Goal: Transaction & Acquisition: Book appointment/travel/reservation

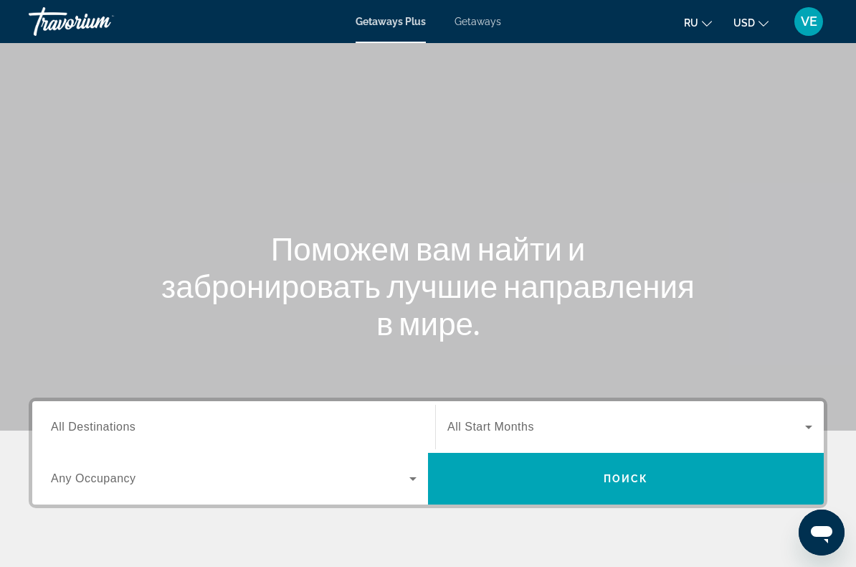
click at [480, 20] on span "Getaways" at bounding box center [478, 21] width 47 height 11
click at [242, 424] on input "Destination All Destinations" at bounding box center [234, 427] width 366 height 17
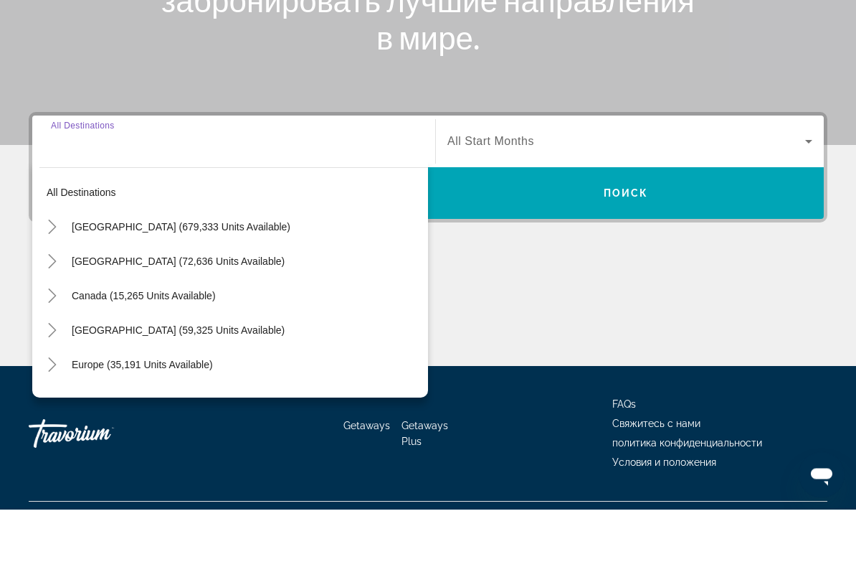
scroll to position [260, 0]
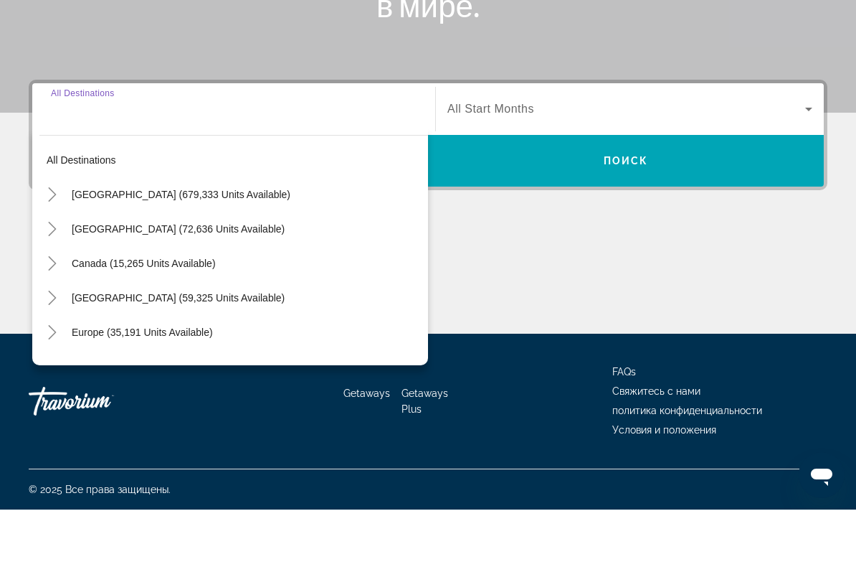
click at [212, 372] on span "Search widget" at bounding box center [247, 389] width 364 height 34
type input "**********"
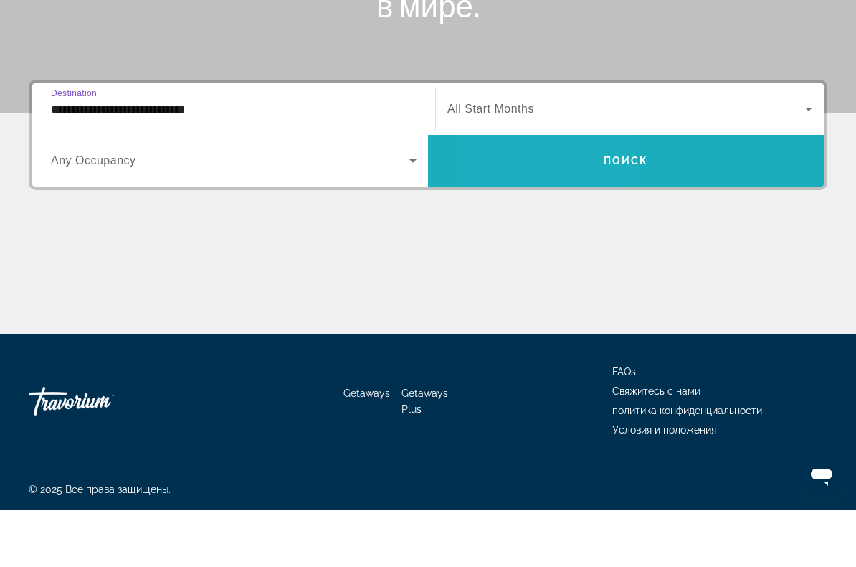
click at [549, 201] on span "Search widget" at bounding box center [626, 218] width 396 height 34
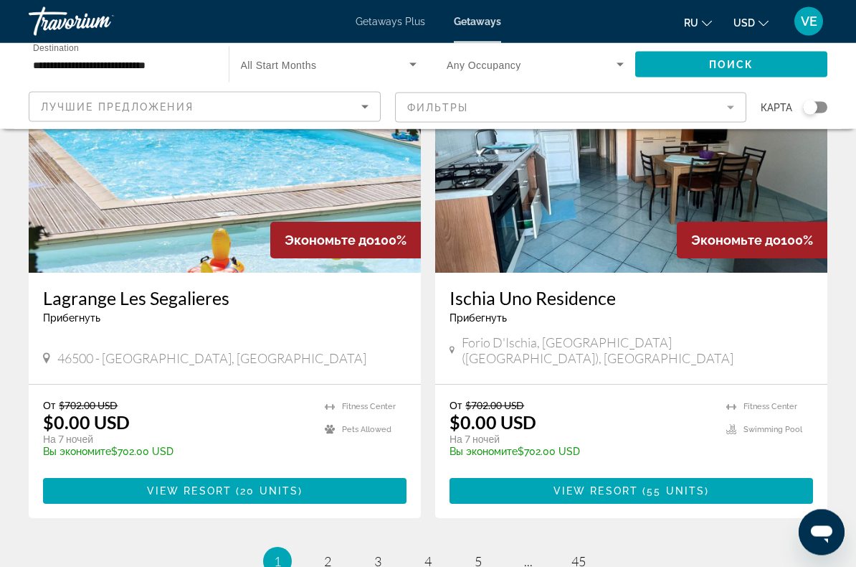
scroll to position [2617, 0]
click at [325, 553] on span "2" at bounding box center [327, 561] width 7 height 16
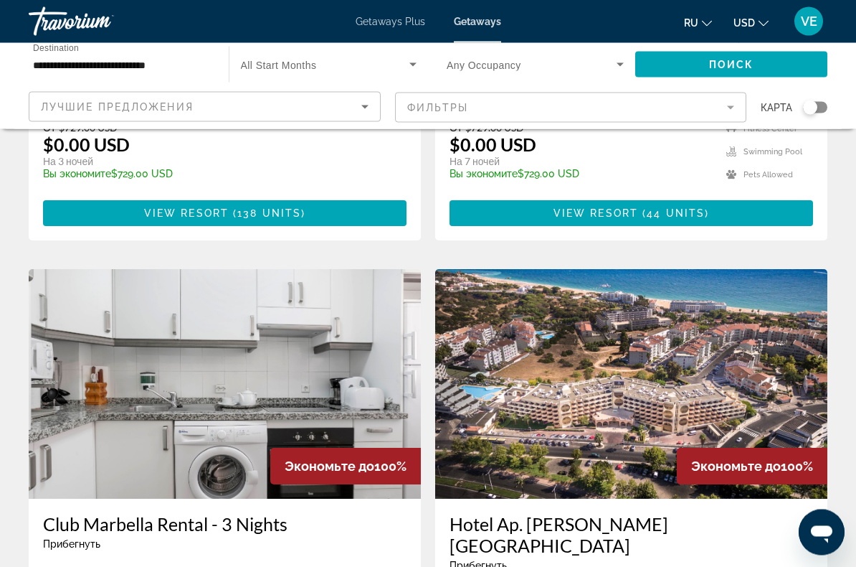
scroll to position [1905, 0]
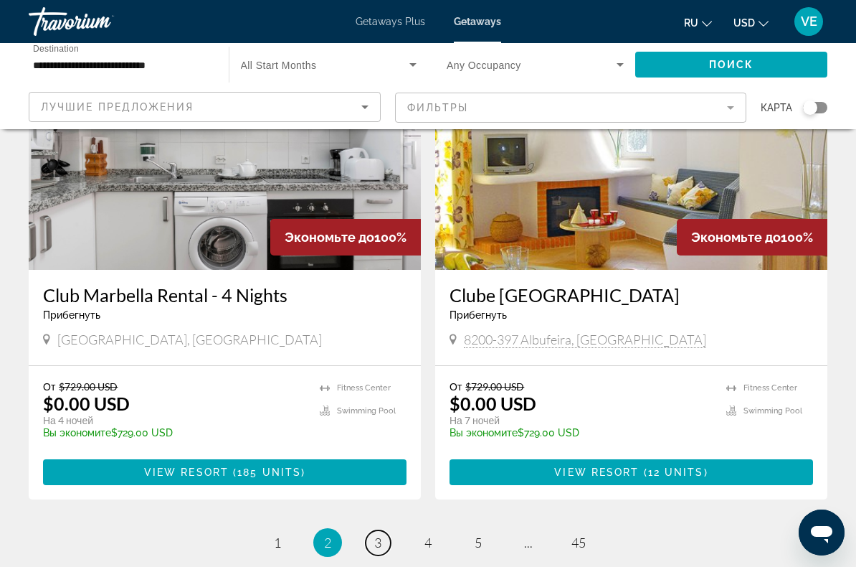
click at [368, 530] on link "page 3" at bounding box center [378, 542] width 25 height 25
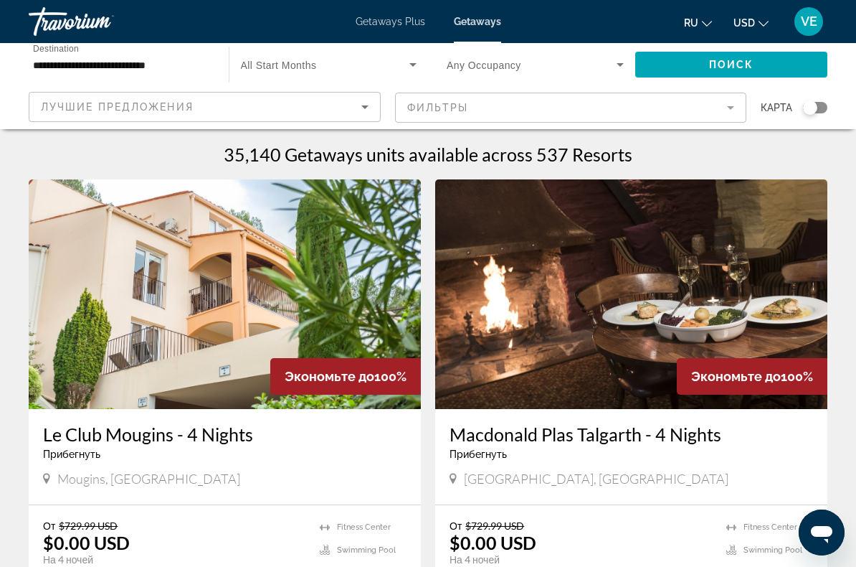
click at [122, 71] on input "**********" at bounding box center [121, 65] width 177 height 17
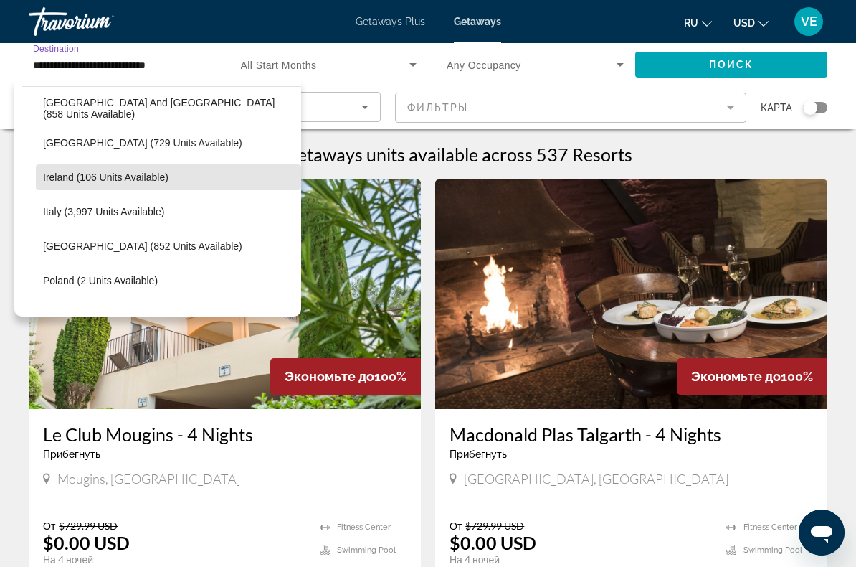
scroll to position [484, 0]
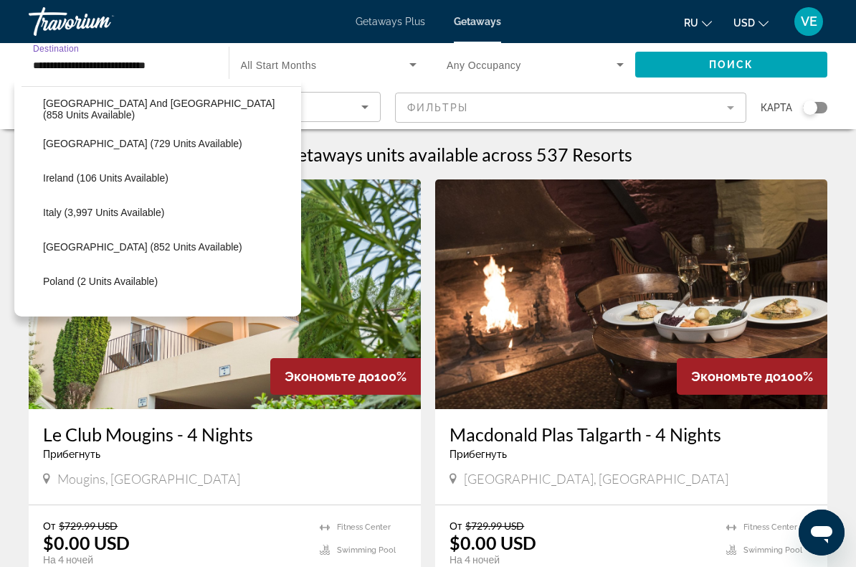
click at [153, 219] on span "Search widget" at bounding box center [168, 212] width 265 height 34
type input "**********"
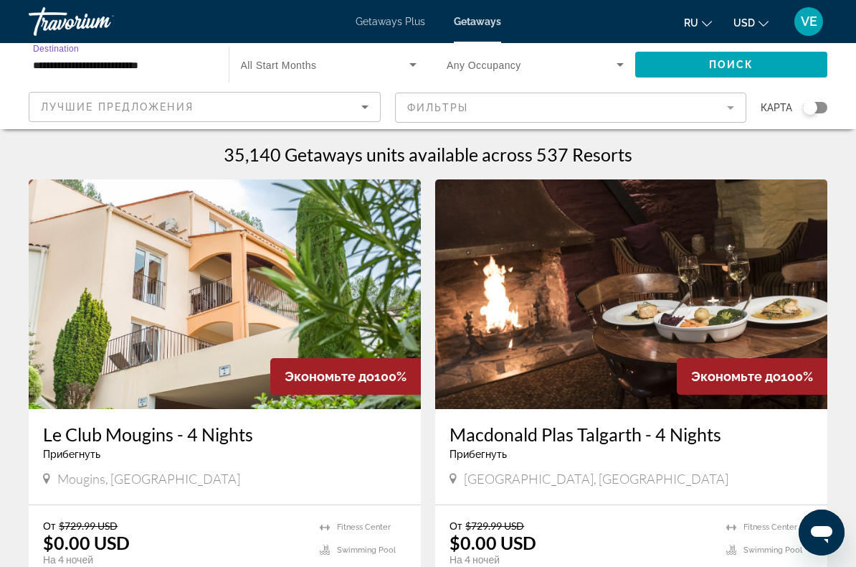
click at [724, 65] on span "Поиск" at bounding box center [731, 64] width 45 height 11
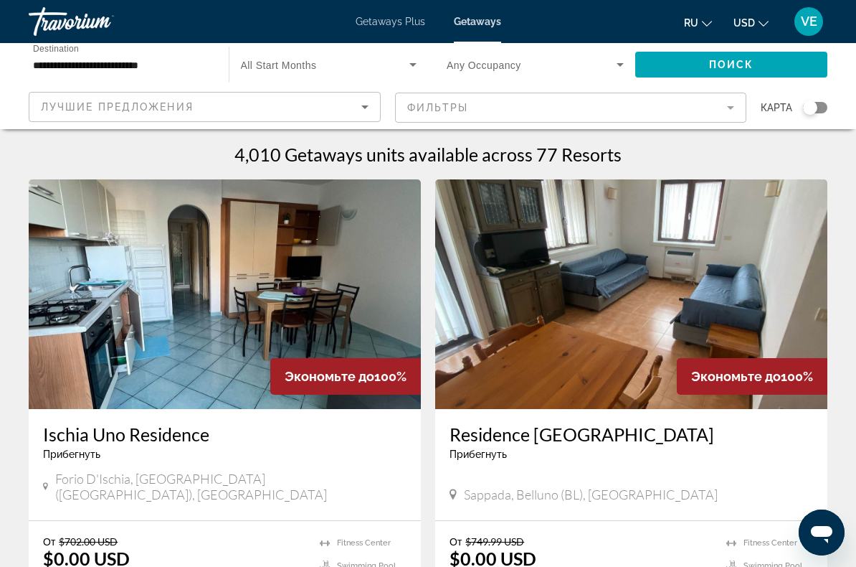
click at [409, 62] on icon "Search widget" at bounding box center [412, 64] width 17 height 17
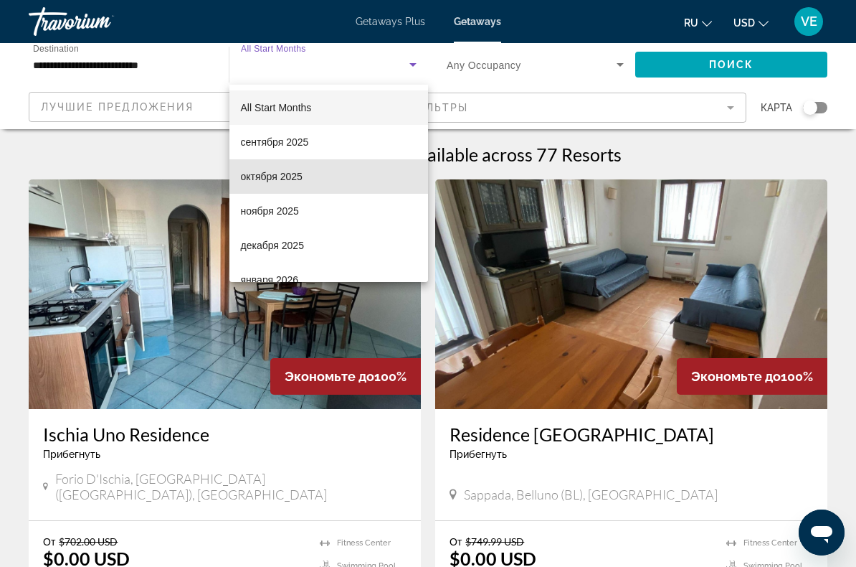
click at [332, 181] on mat-option "октября 2025" at bounding box center [328, 176] width 199 height 34
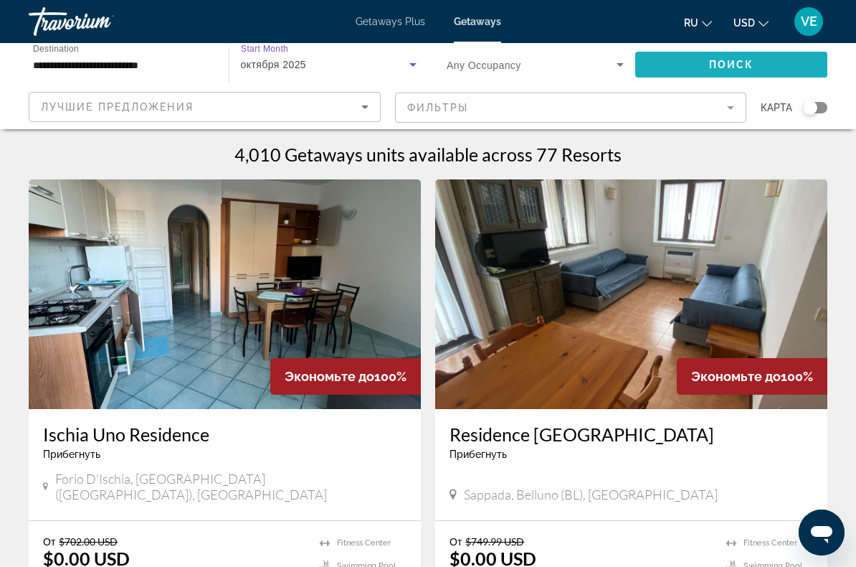
click at [725, 65] on span "Поиск" at bounding box center [731, 64] width 45 height 11
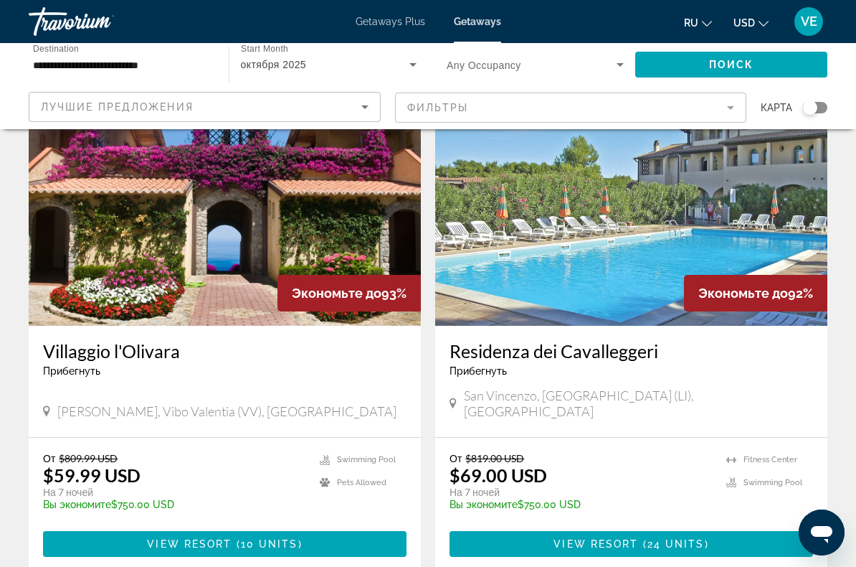
scroll to position [609, 0]
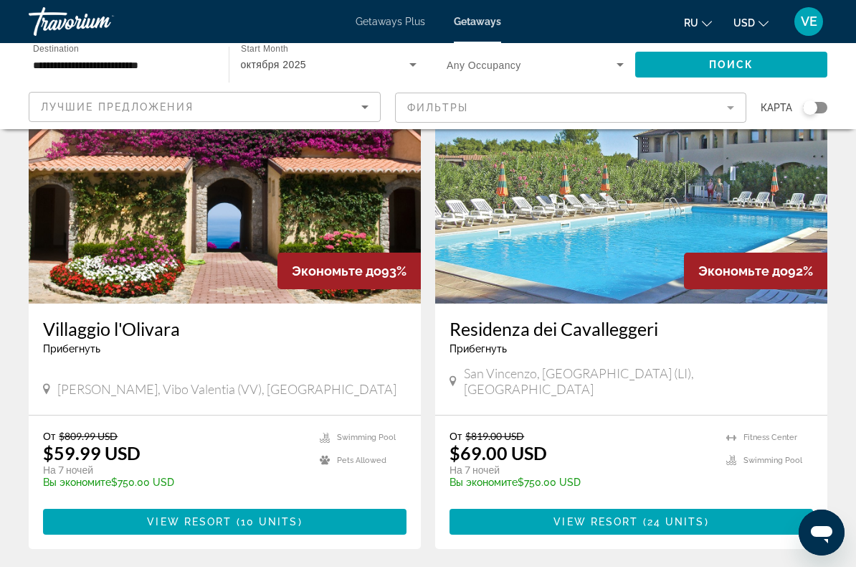
click at [224, 504] on span "Main content" at bounding box center [225, 521] width 364 height 34
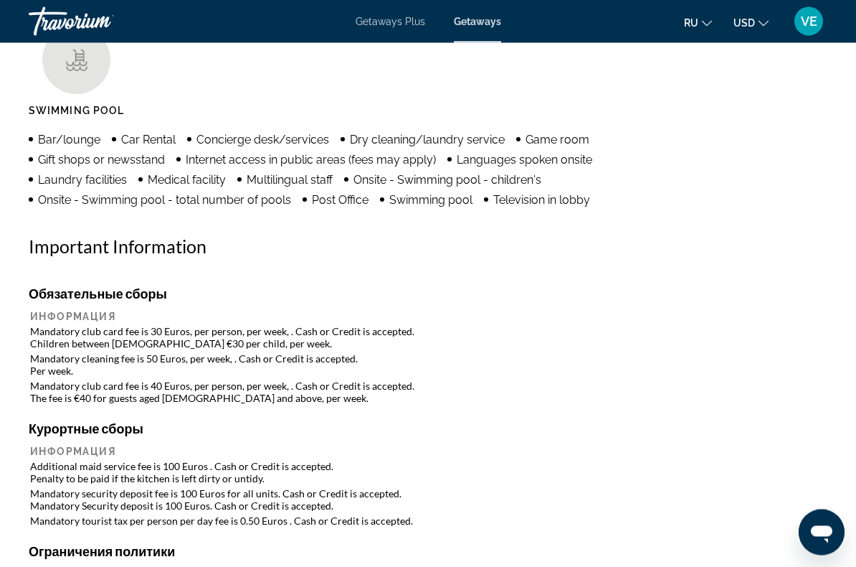
scroll to position [1406, 0]
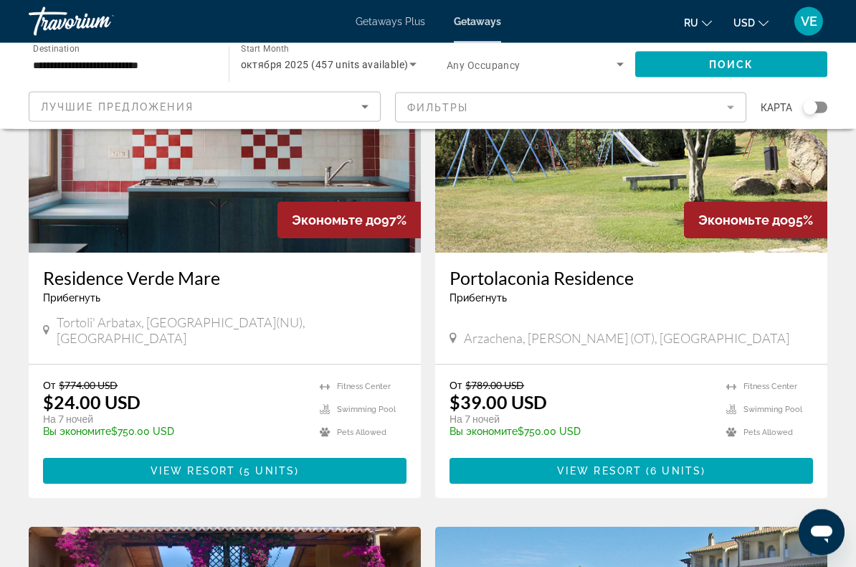
click at [626, 465] on span "View Resort" at bounding box center [599, 470] width 85 height 11
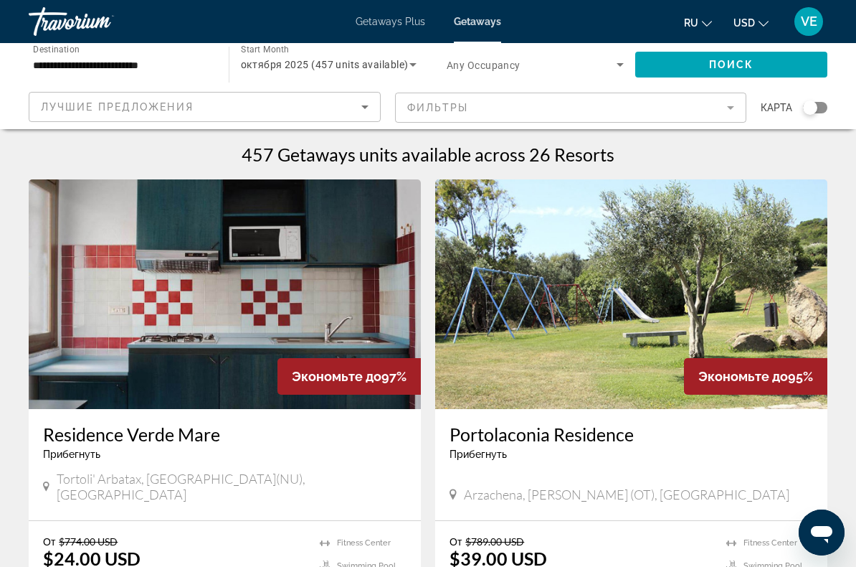
click at [397, 62] on span "октября 2025 (457 units available)" at bounding box center [325, 64] width 168 height 11
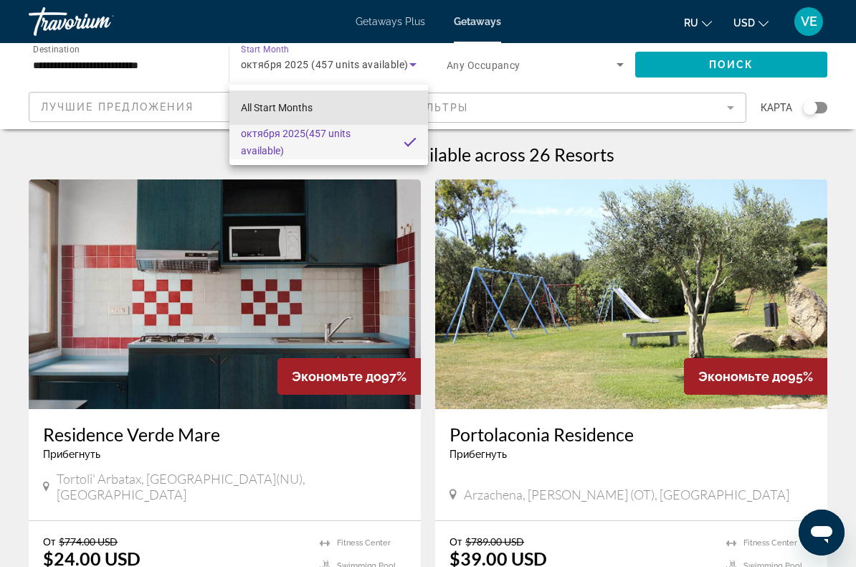
click at [293, 102] on span "All Start Months" at bounding box center [277, 107] width 72 height 11
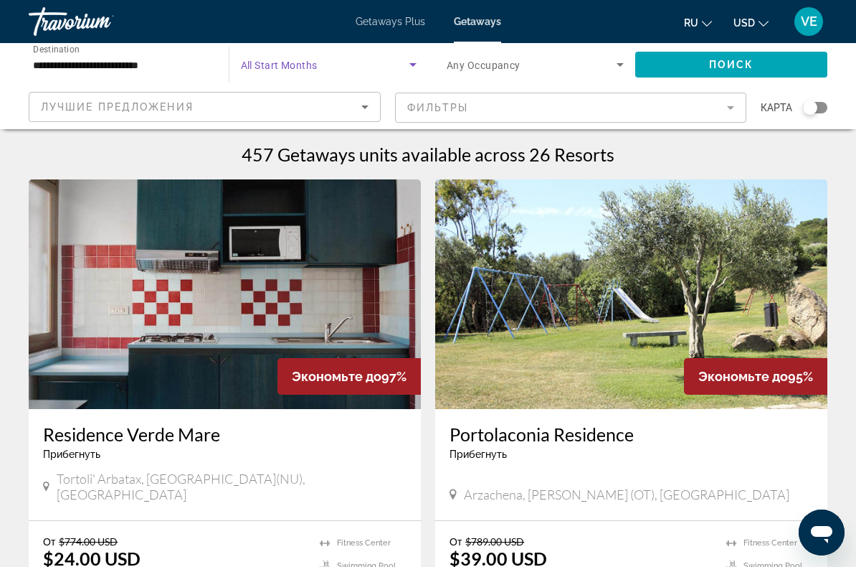
click at [169, 65] on input "**********" at bounding box center [121, 65] width 177 height 17
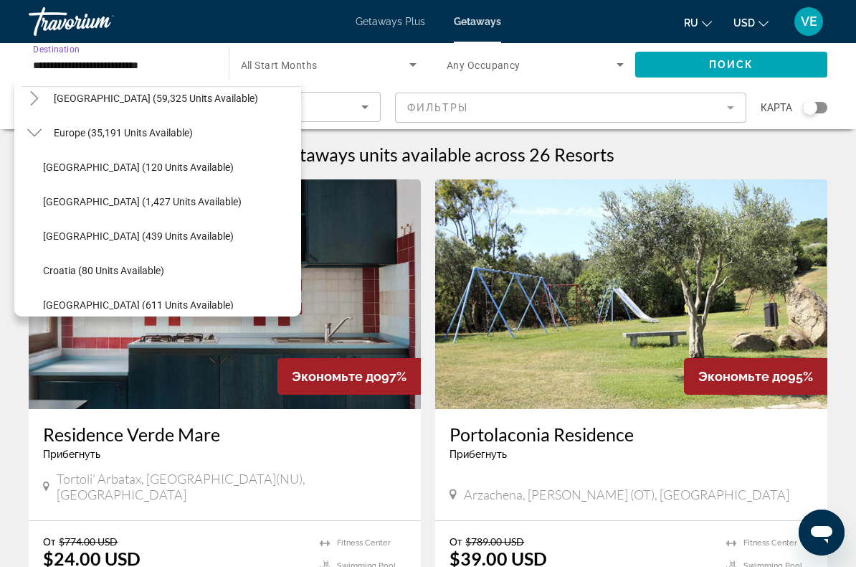
scroll to position [148, 0]
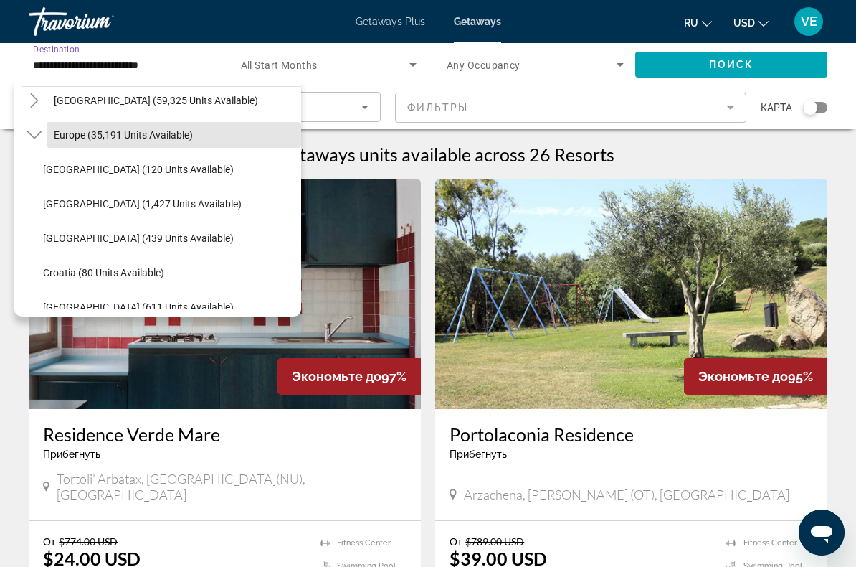
click at [146, 141] on span "Search widget" at bounding box center [174, 135] width 255 height 34
type input "**********"
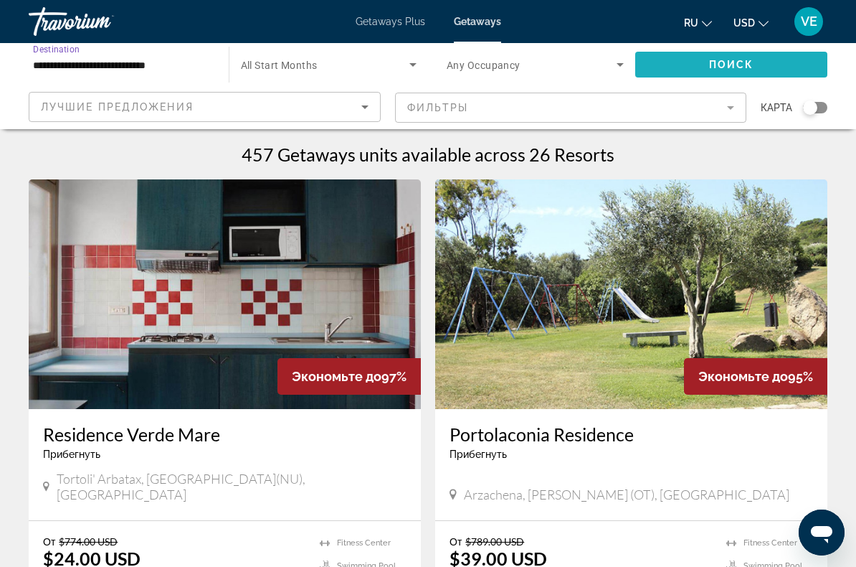
click at [704, 65] on span "Search widget" at bounding box center [731, 64] width 193 height 34
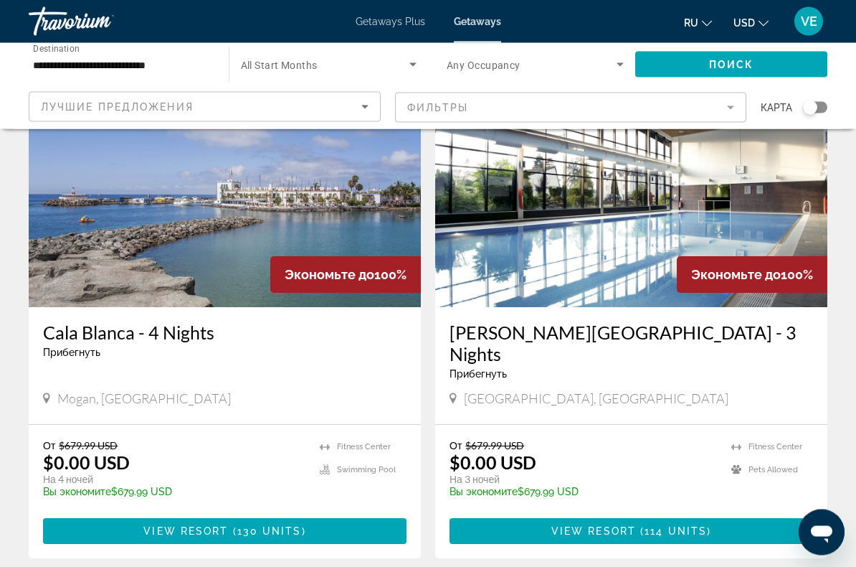
scroll to position [582, 0]
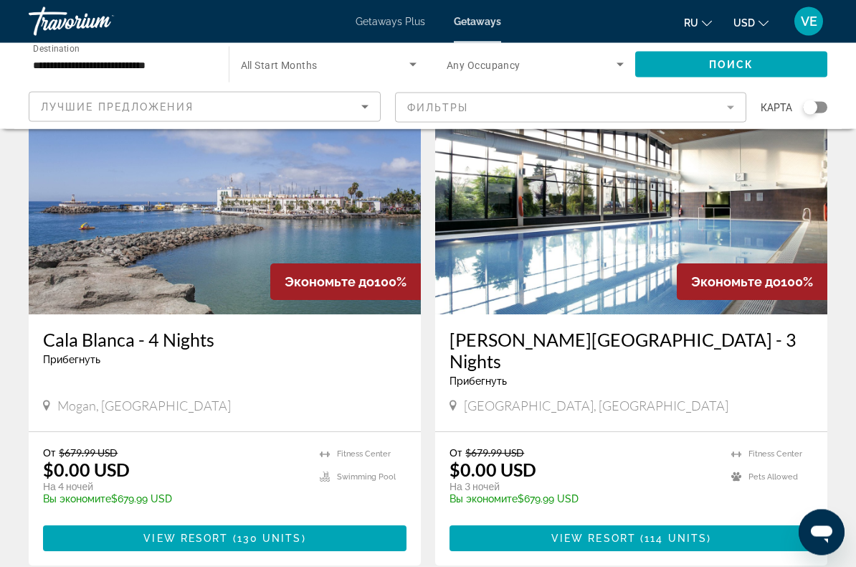
click at [612, 59] on icon "Search widget" at bounding box center [620, 64] width 17 height 17
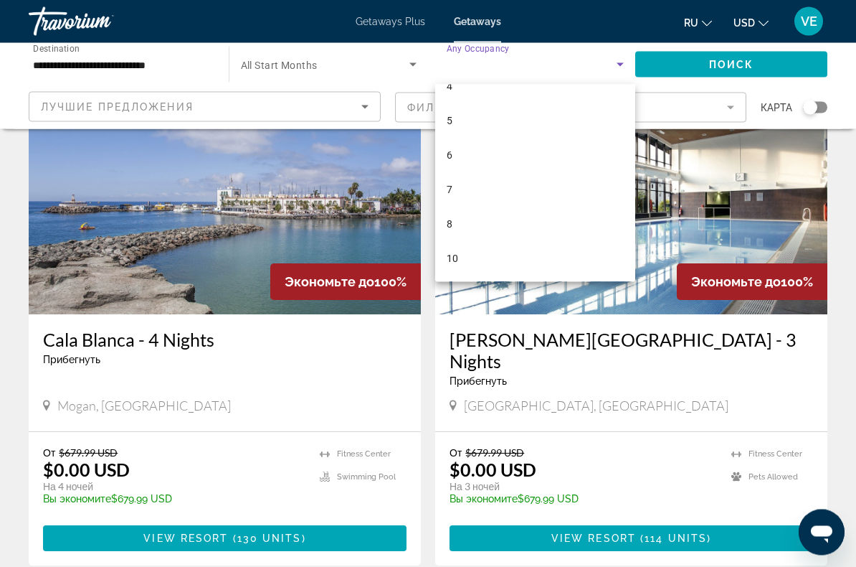
scroll to position [124, 0]
click at [478, 260] on mat-option "10" at bounding box center [535, 259] width 200 height 34
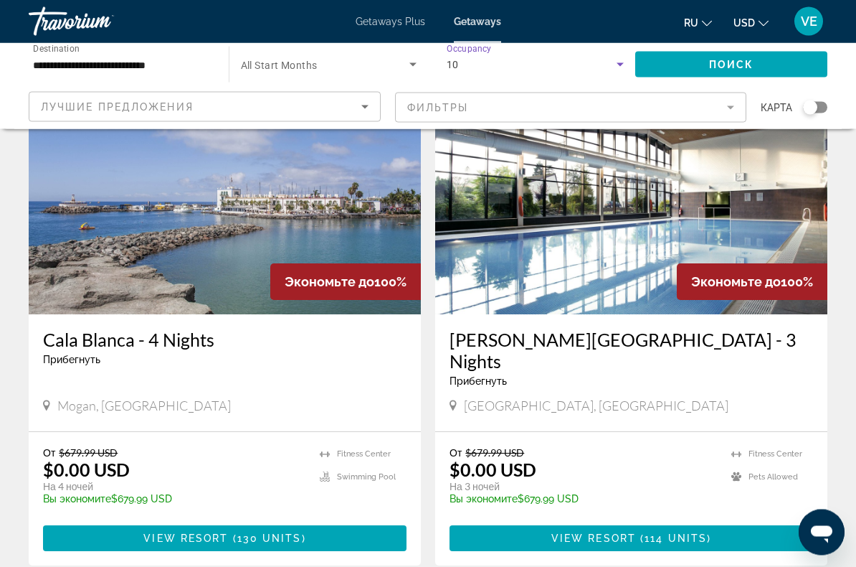
click at [703, 59] on span "Search widget" at bounding box center [731, 64] width 193 height 34
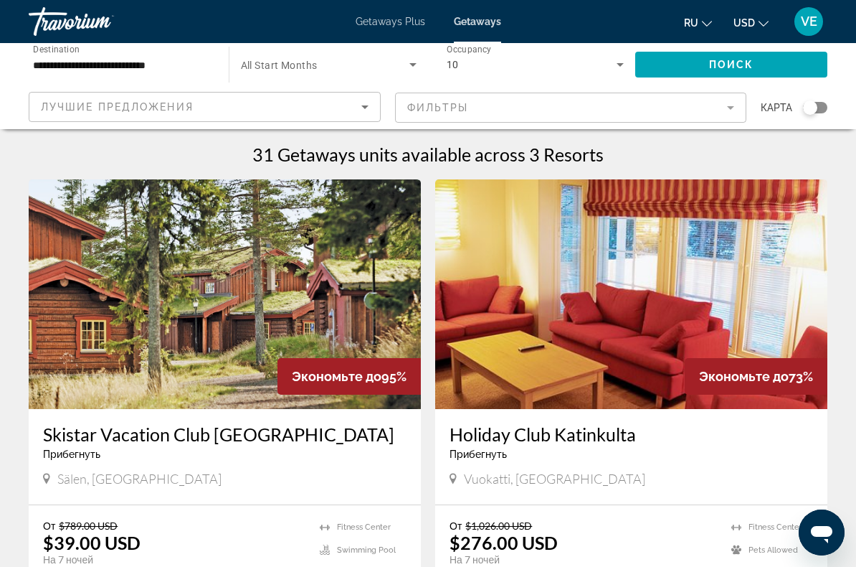
click at [151, 70] on input "**********" at bounding box center [121, 65] width 177 height 17
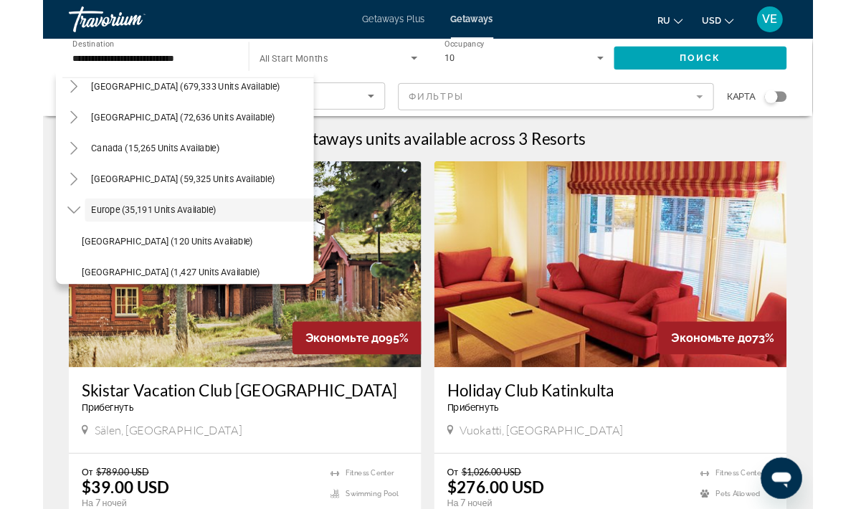
scroll to position [46, 0]
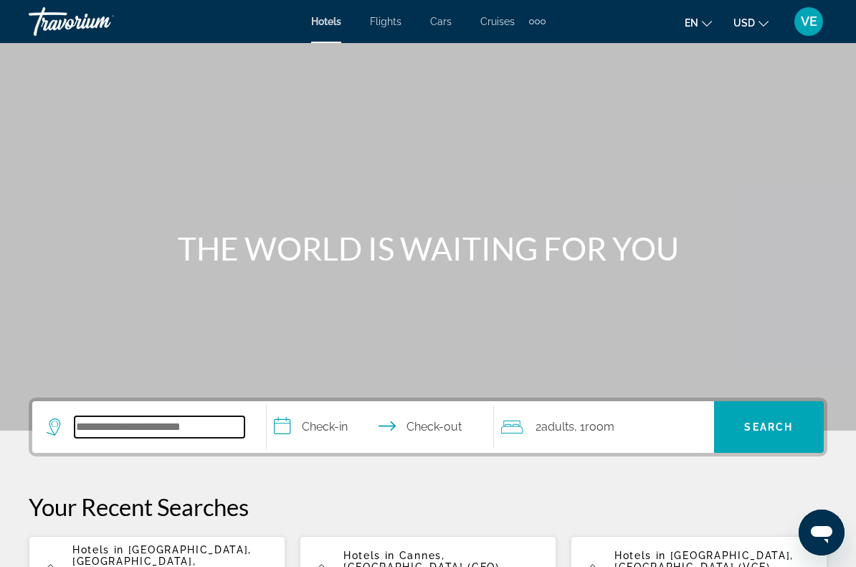
click at [227, 431] on input "Search widget" at bounding box center [160, 427] width 170 height 22
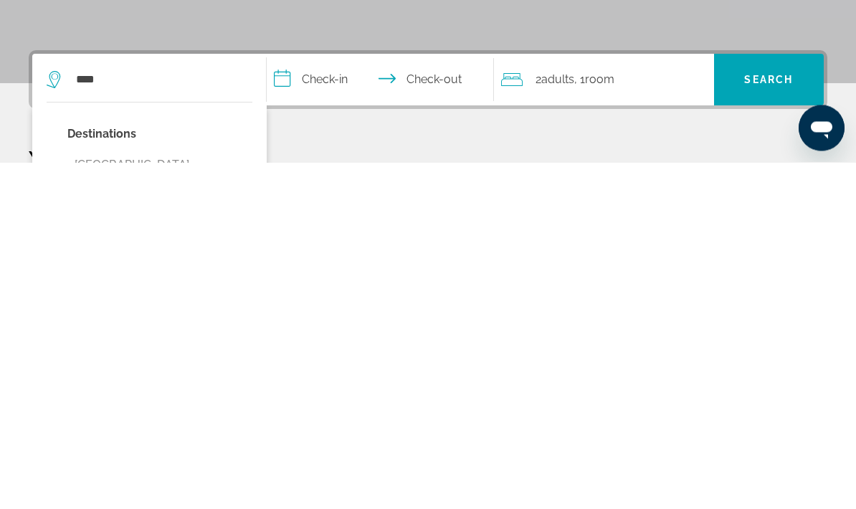
type input "**********"
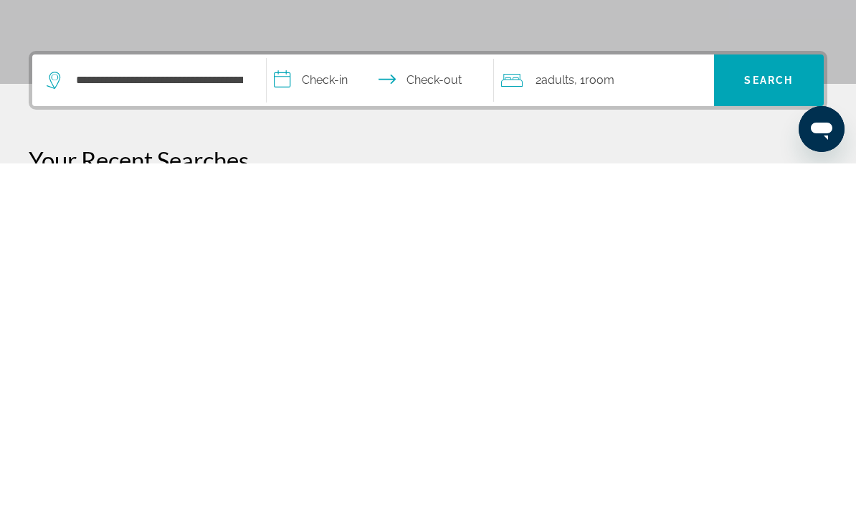
click at [320, 400] on input "**********" at bounding box center [383, 428] width 233 height 56
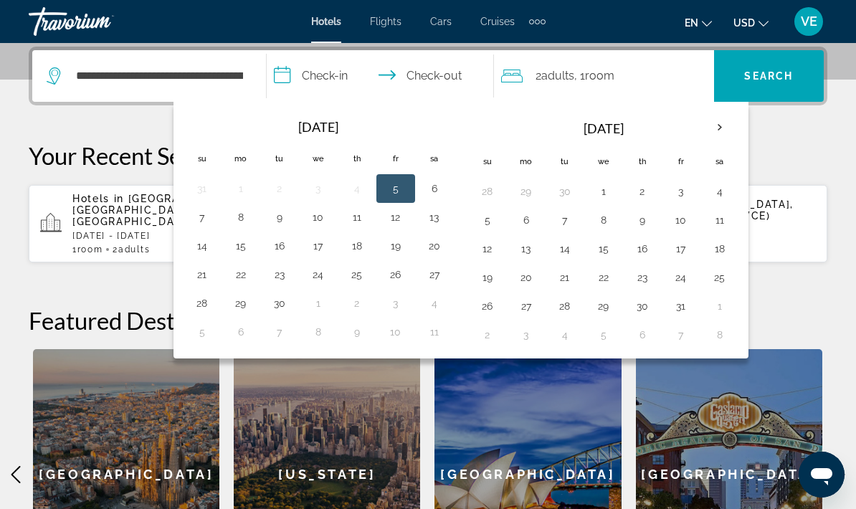
click at [240, 280] on button "22" at bounding box center [240, 275] width 23 height 20
click at [399, 274] on button "26" at bounding box center [395, 275] width 23 height 20
type input "**********"
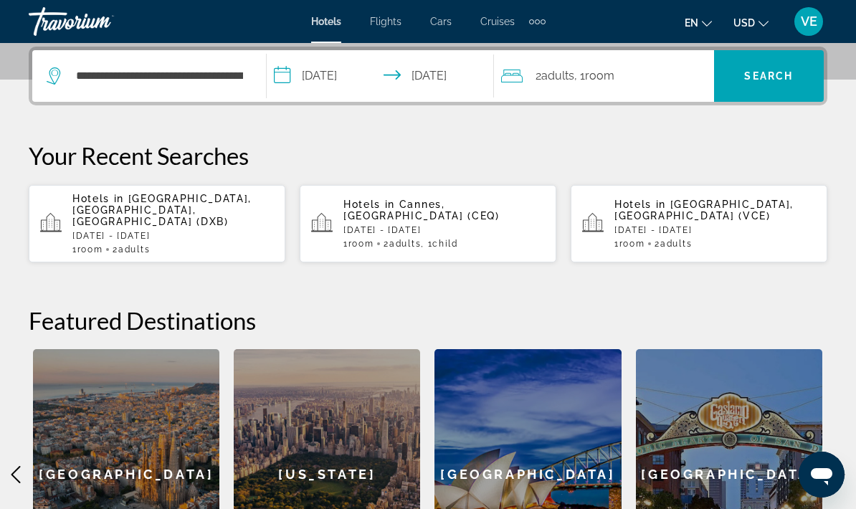
click at [644, 79] on div "2 Adult Adults , 1 Room rooms" at bounding box center [607, 76] width 213 height 20
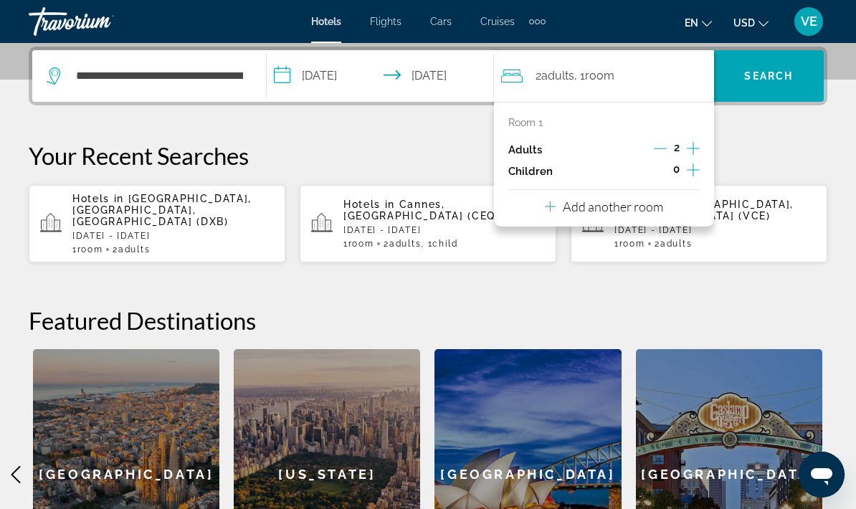
click at [587, 202] on p "Add another room" at bounding box center [613, 207] width 100 height 16
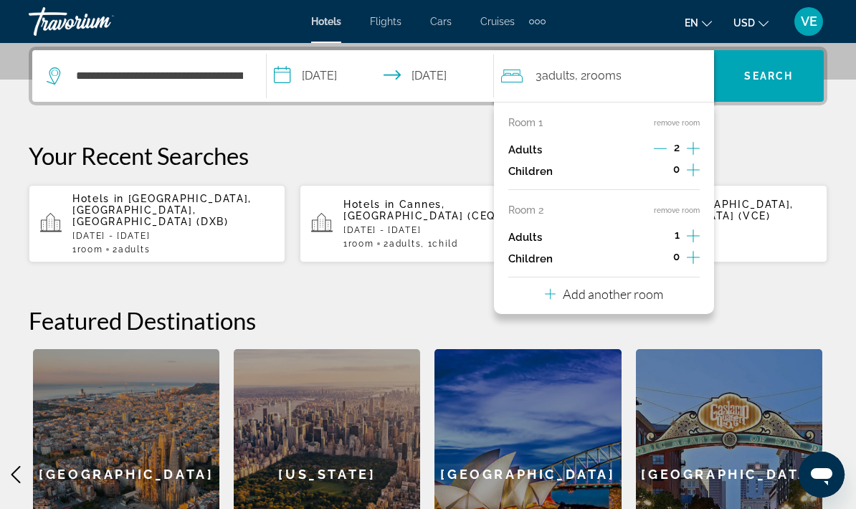
click at [702, 228] on div "Room 1 remove room Adults 2 Children 0 Room 2 remove room Adults 1 Children 0 A…" at bounding box center [604, 208] width 220 height 212
click at [698, 157] on icon "Increment adults" at bounding box center [693, 148] width 13 height 17
click at [600, 292] on p "Add another room" at bounding box center [613, 294] width 100 height 16
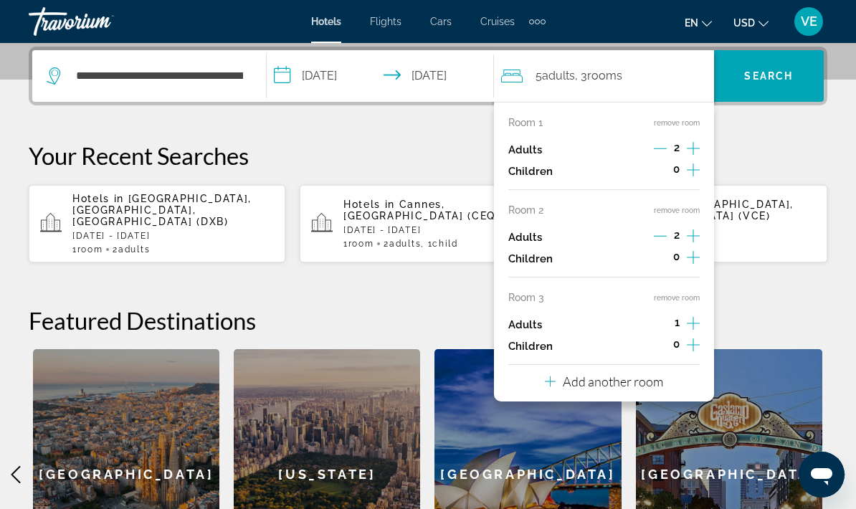
click at [691, 157] on icon "Increment adults" at bounding box center [693, 148] width 13 height 17
click at [616, 376] on p "Add another room" at bounding box center [613, 382] width 100 height 16
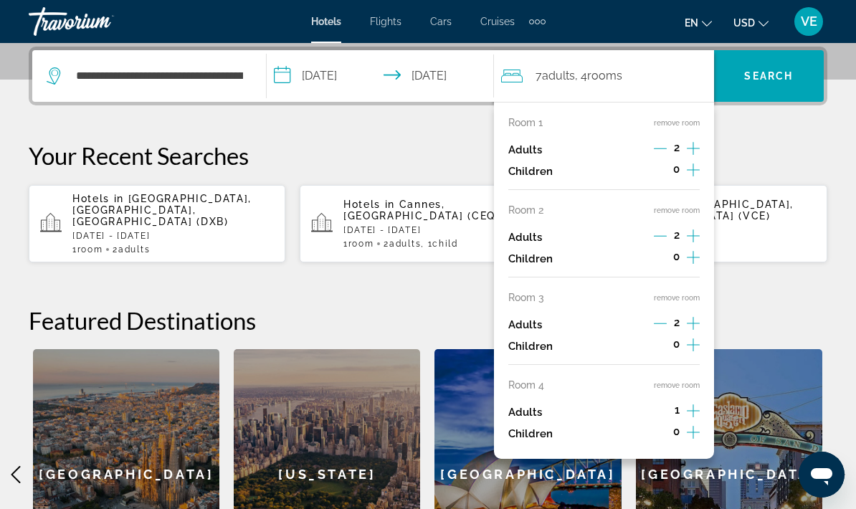
click at [692, 157] on icon "Increment adults" at bounding box center [693, 148] width 13 height 17
click at [759, 72] on span "Search" at bounding box center [768, 75] width 49 height 11
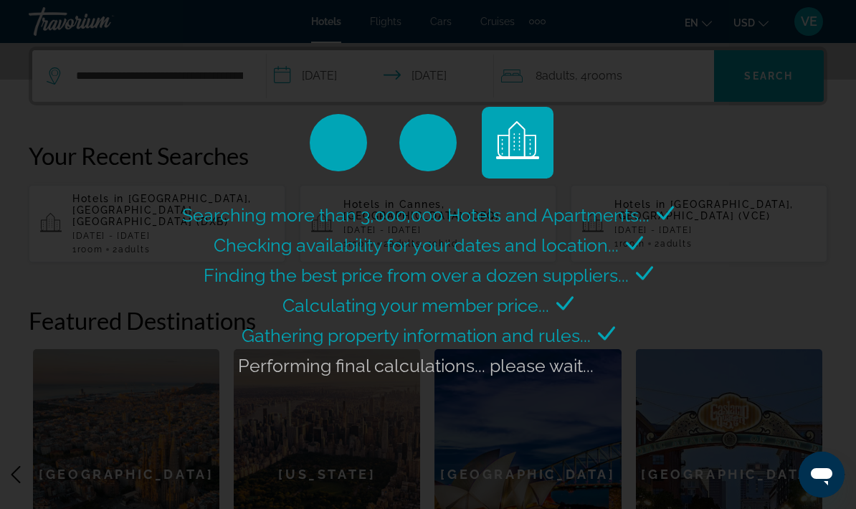
scroll to position [0, 0]
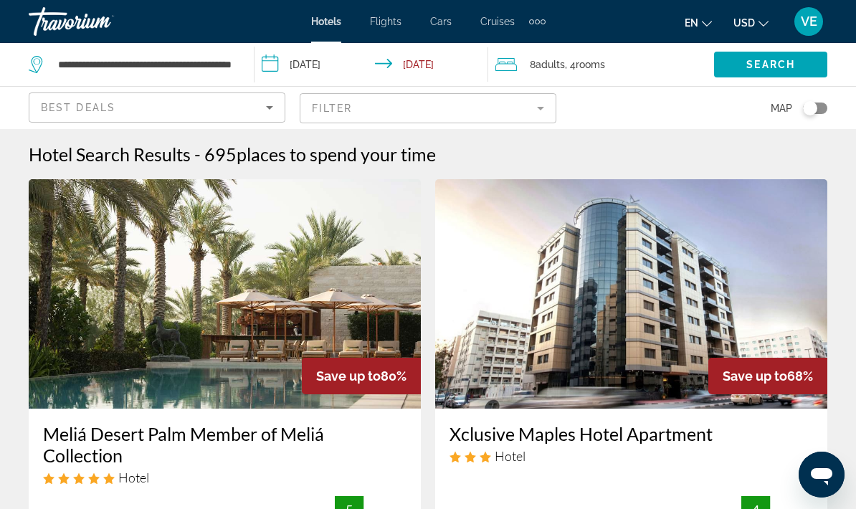
click at [624, 56] on div "8 Adult Adults , 4 Room rooms" at bounding box center [605, 65] width 219 height 20
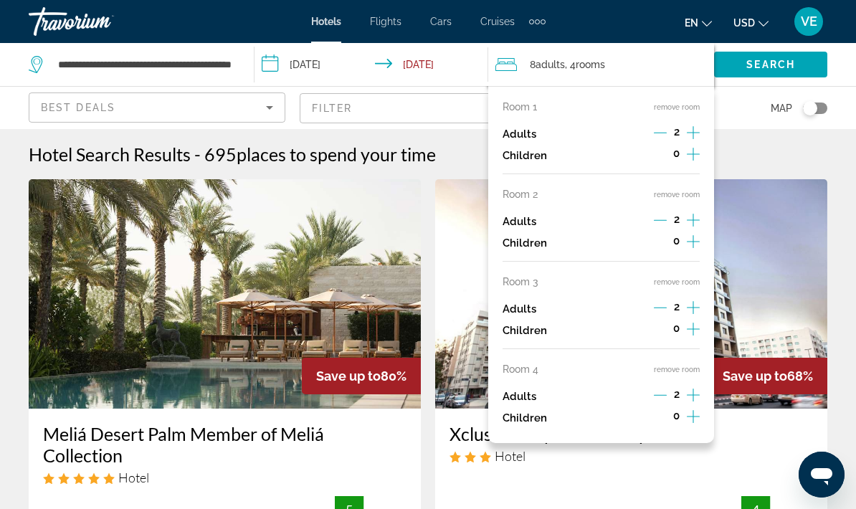
click at [658, 390] on icon "Decrement adults" at bounding box center [660, 395] width 13 height 13
click at [663, 214] on icon "Decrement adults" at bounding box center [660, 220] width 13 height 13
click at [673, 298] on div "2" at bounding box center [677, 309] width 46 height 22
click at [665, 305] on icon "Decrement adults" at bounding box center [660, 307] width 13 height 13
click at [750, 161] on div "Hotel Search Results - 695 places to spend your time" at bounding box center [428, 154] width 799 height 22
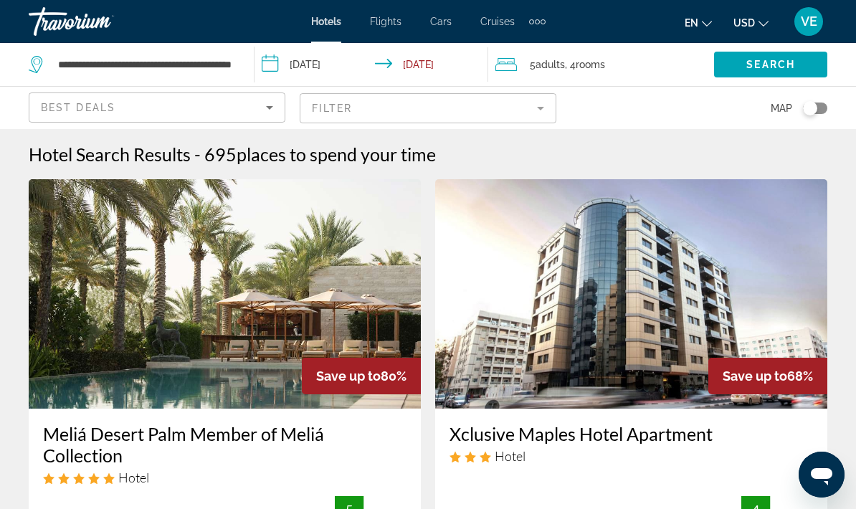
click at [556, 69] on span "Adults" at bounding box center [550, 64] width 29 height 11
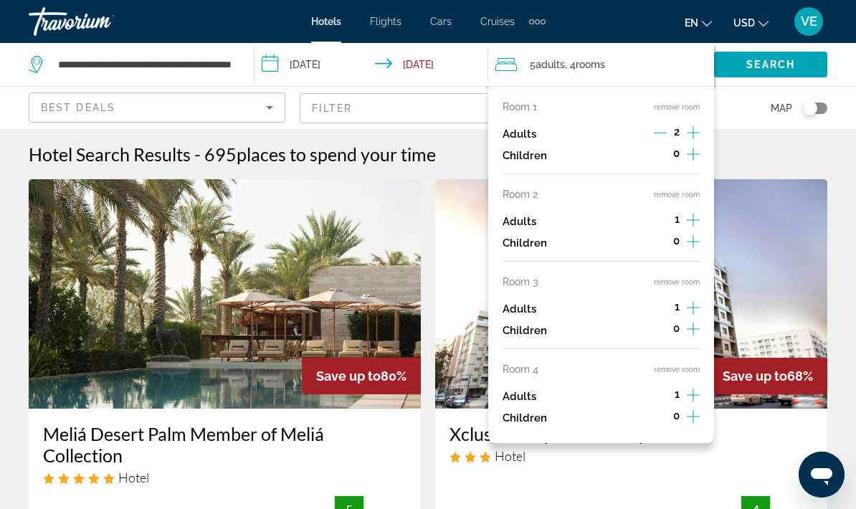
click at [688, 141] on icon "Increment adults" at bounding box center [693, 132] width 13 height 17
click at [665, 301] on icon "Decrement adults" at bounding box center [660, 307] width 13 height 13
click at [748, 161] on div "Hotel Search Results - 695 places to spend your time" at bounding box center [428, 154] width 799 height 22
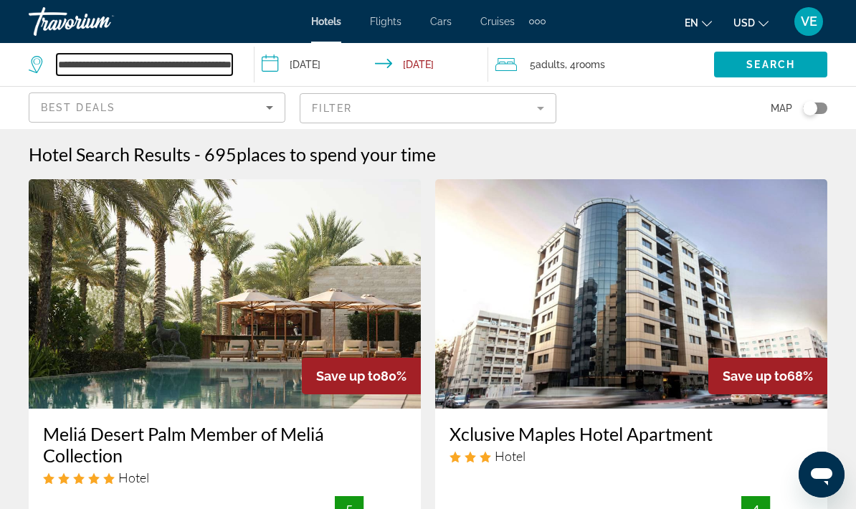
click at [203, 70] on input "**********" at bounding box center [145, 65] width 176 height 22
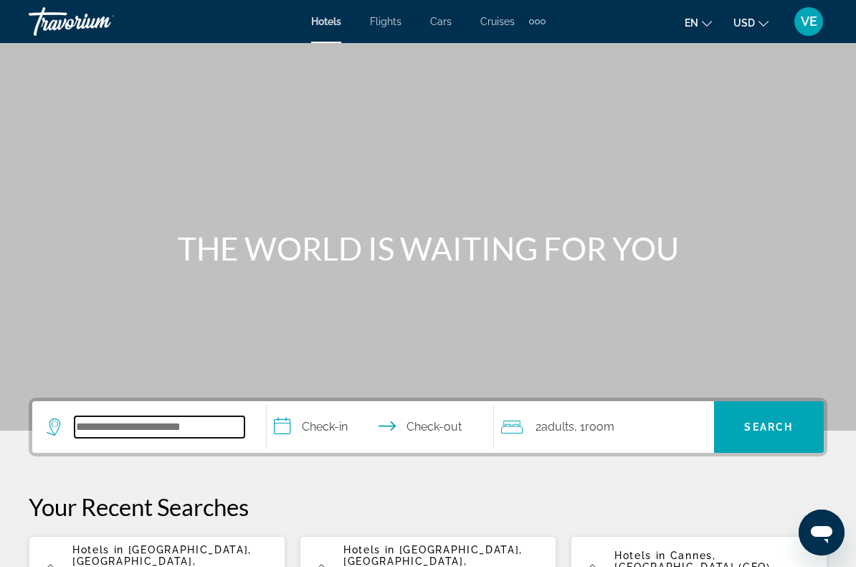
click at [220, 429] on input "Search widget" at bounding box center [160, 427] width 170 height 22
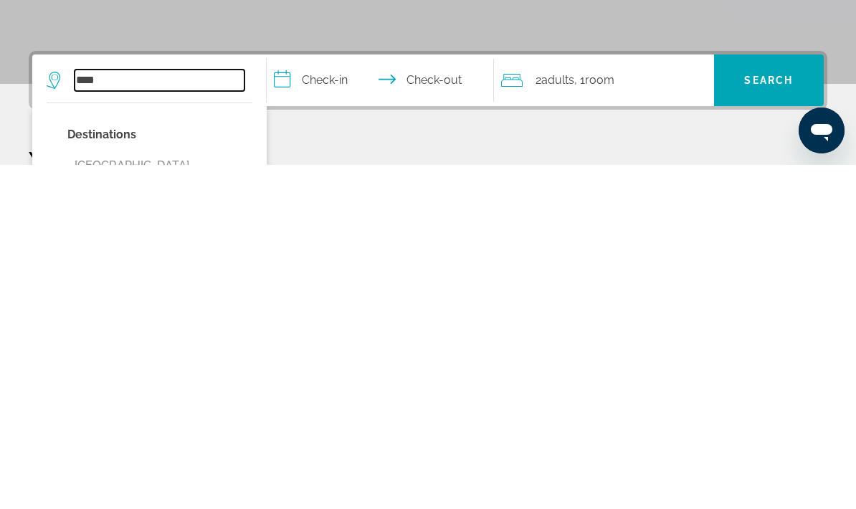
scroll to position [3, 0]
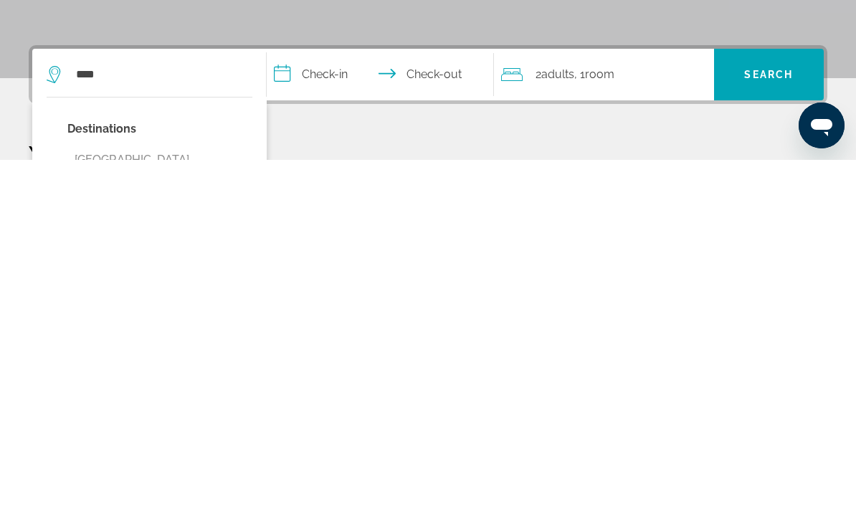
type input "**********"
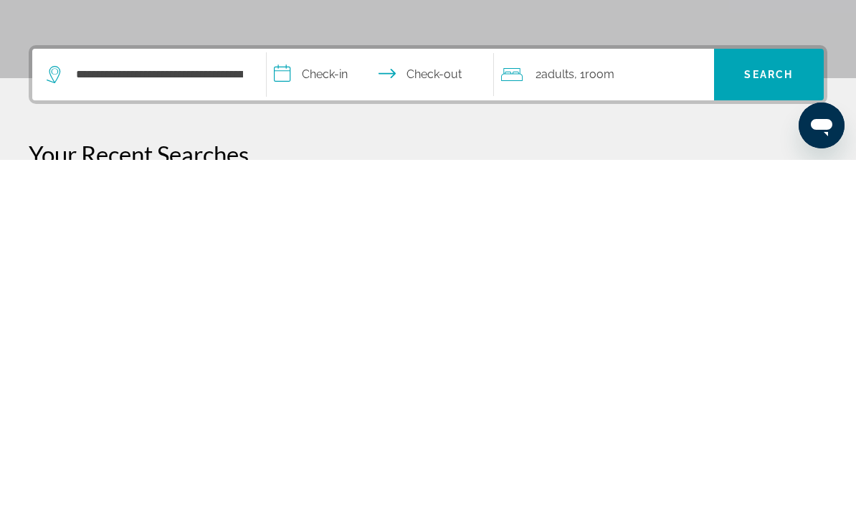
click at [321, 398] on input "**********" at bounding box center [383, 426] width 233 height 56
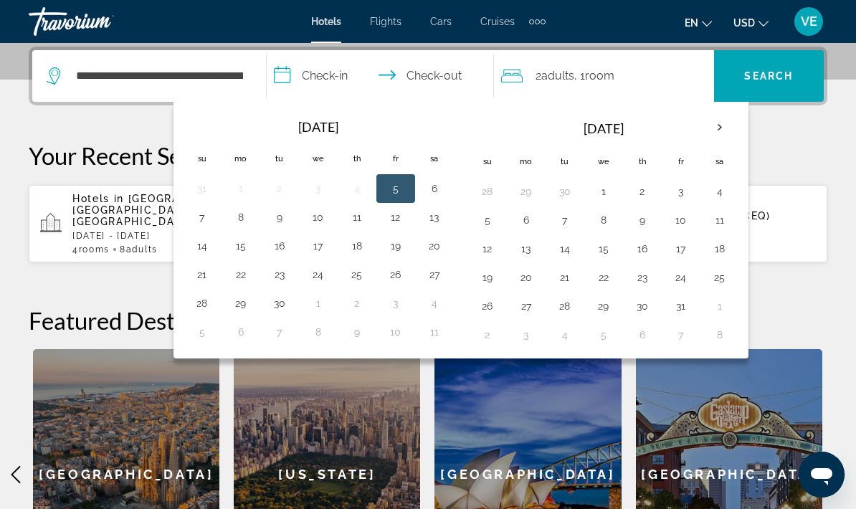
click at [286, 276] on button "23" at bounding box center [279, 275] width 23 height 20
click at [438, 281] on button "27" at bounding box center [434, 275] width 23 height 20
type input "**********"
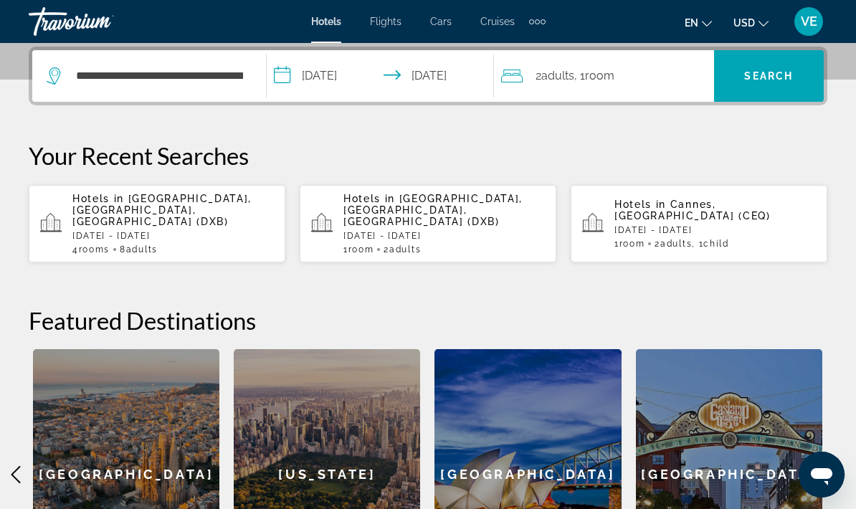
click at [772, 80] on span "Search" at bounding box center [768, 75] width 49 height 11
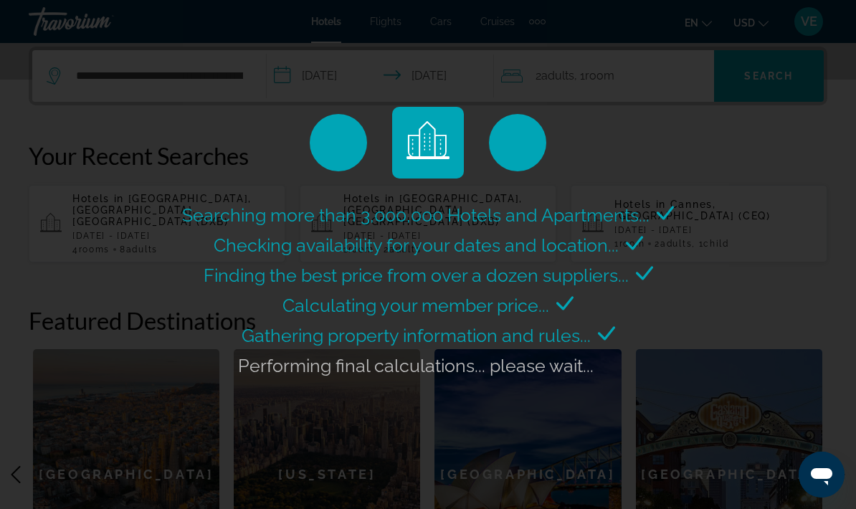
scroll to position [0, 0]
